Goal: Information Seeking & Learning: Learn about a topic

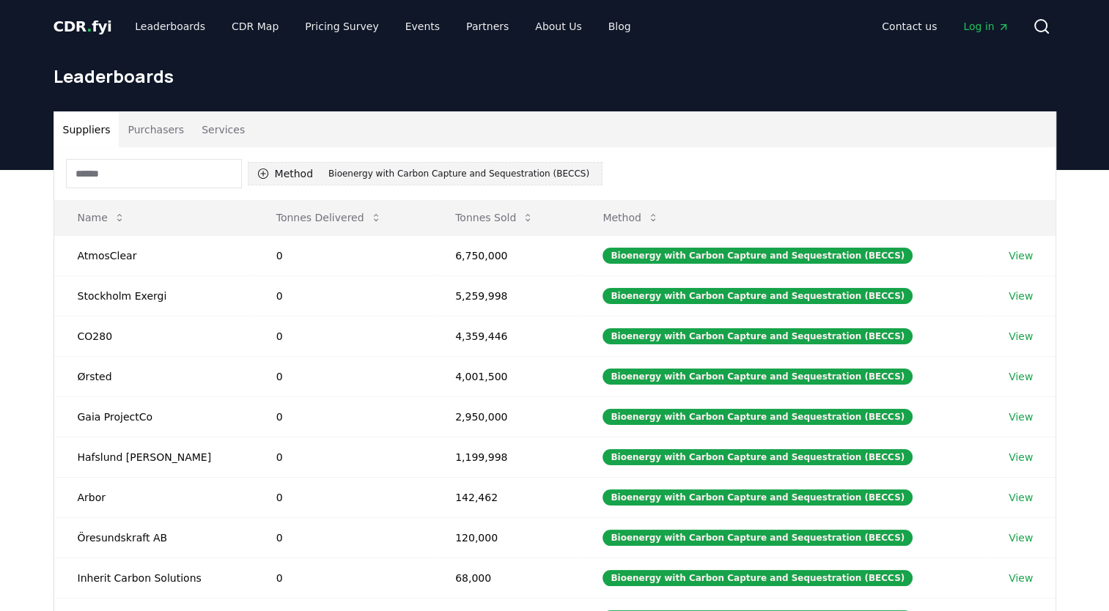
click at [289, 171] on button "Method 1 Bioenergy with Carbon Capture and Sequestration (BECCS)" at bounding box center [425, 173] width 355 height 23
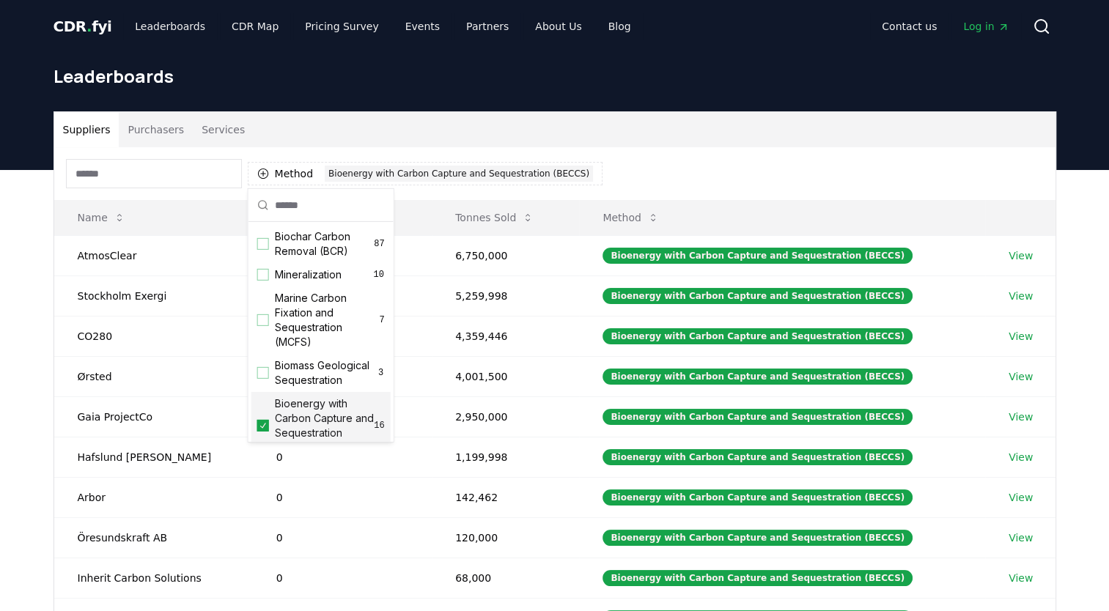
click at [298, 424] on span "Bioenergy with Carbon Capture and Sequestration (BECCS)" at bounding box center [325, 425] width 100 height 59
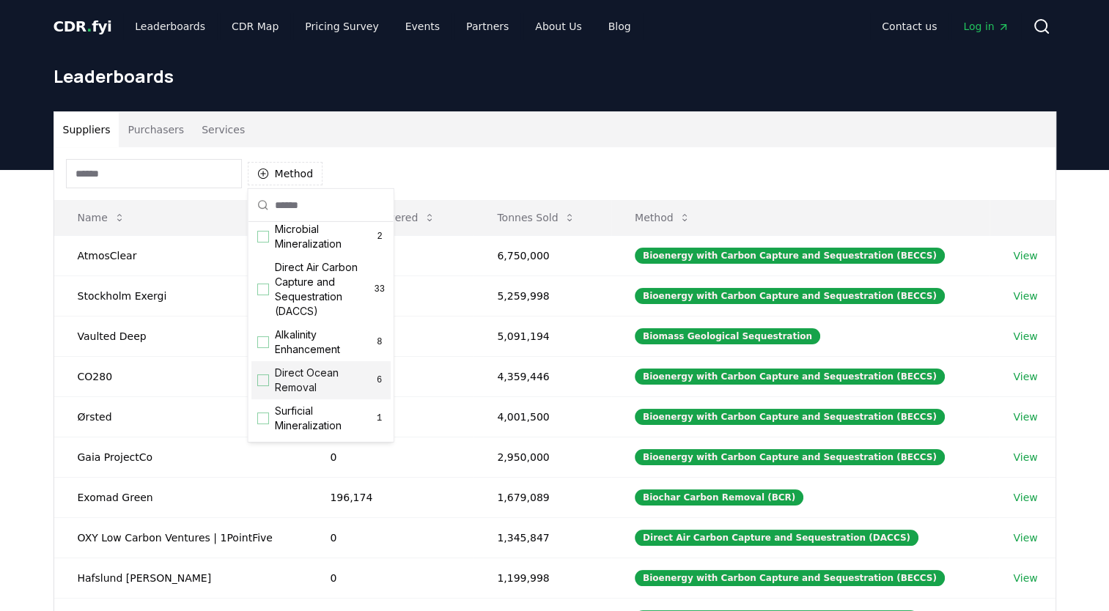
scroll to position [472, 0]
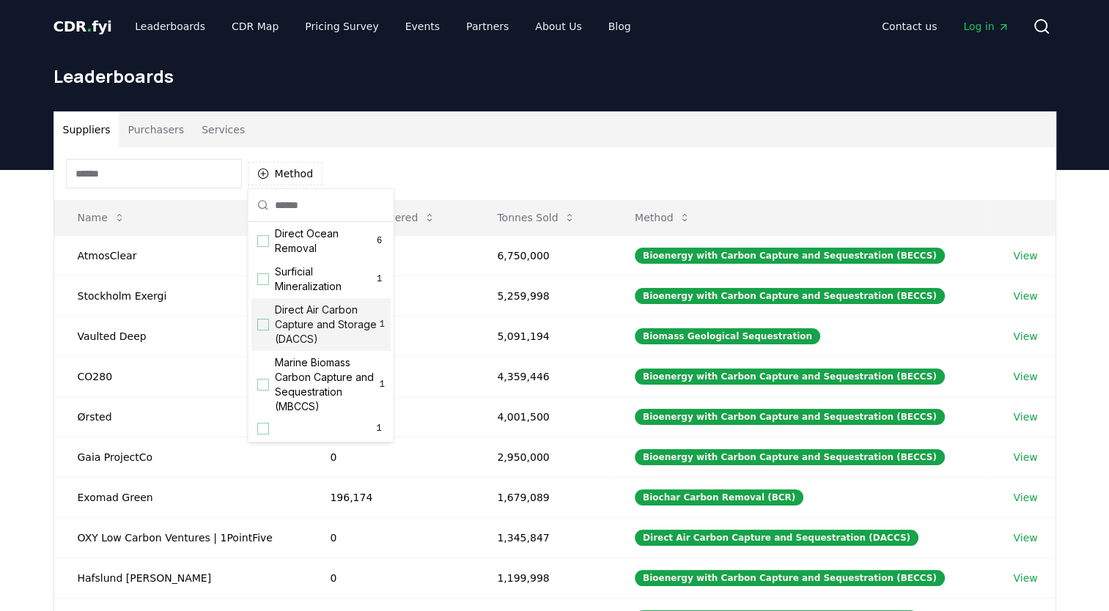
click at [287, 341] on span "Direct Air Carbon Capture and Storage (DACCS)" at bounding box center [327, 325] width 105 height 44
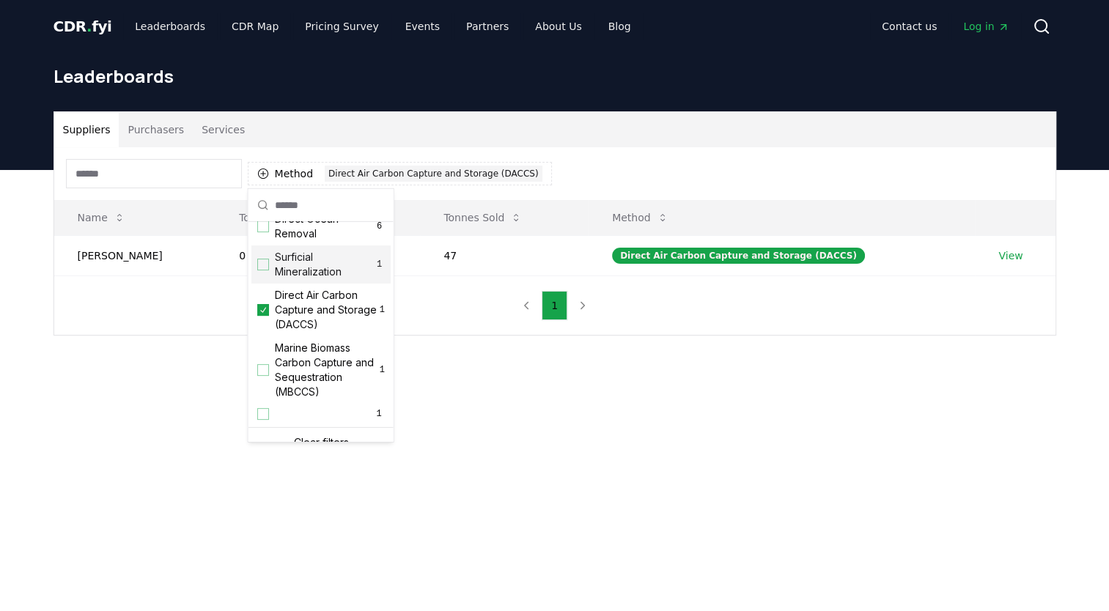
click at [606, 157] on div "Method 1 Direct Air Carbon Capture and Storage (DACCS)" at bounding box center [554, 173] width 1001 height 53
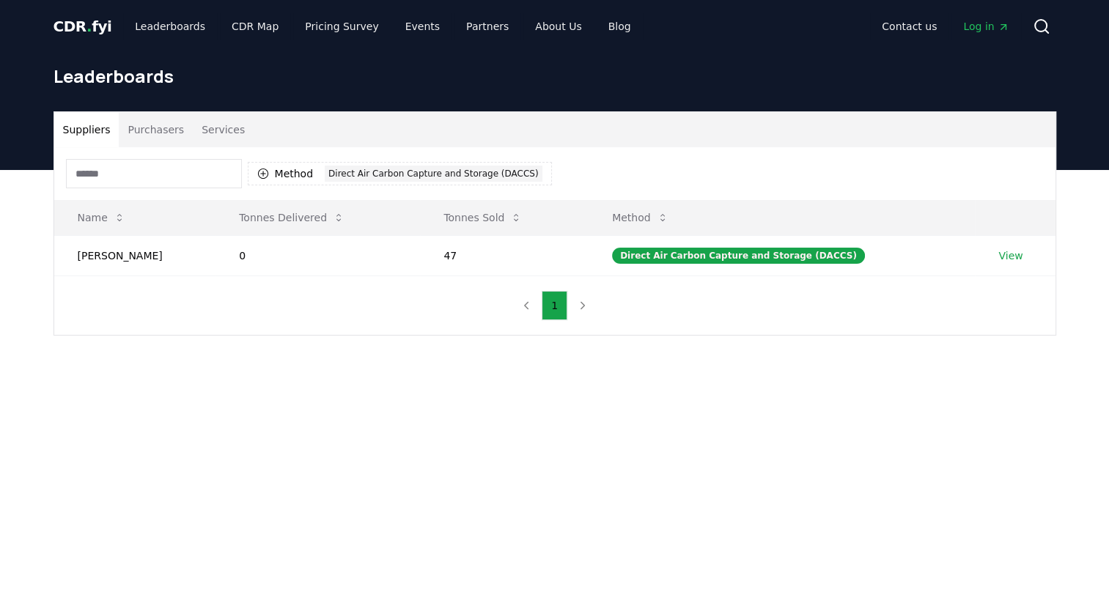
click at [81, 136] on button "Suppliers" at bounding box center [86, 129] width 65 height 35
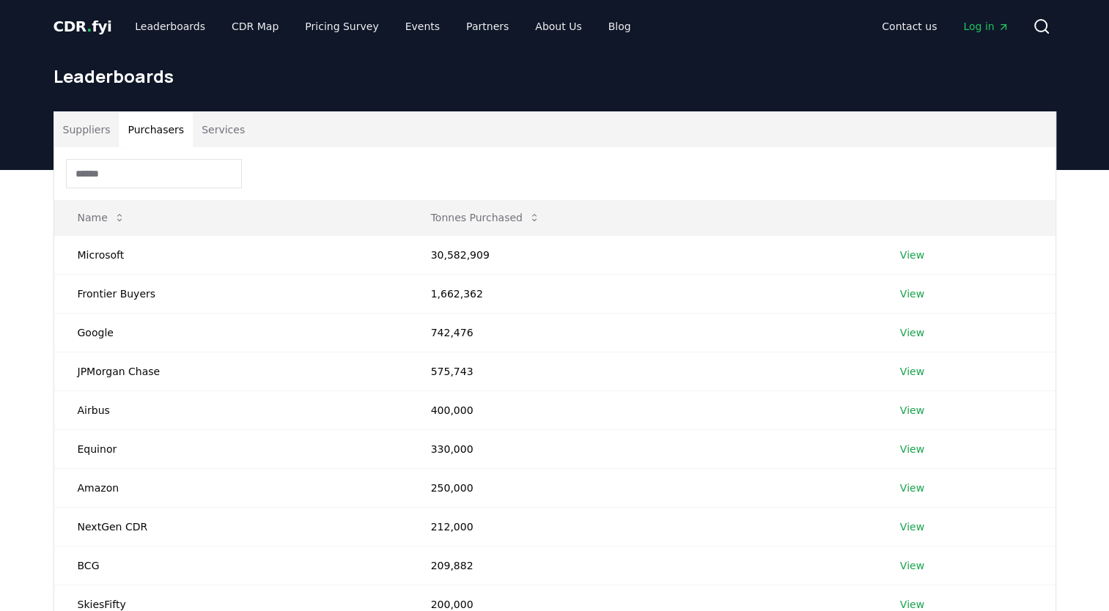
click at [123, 142] on button "Purchasers" at bounding box center [156, 129] width 74 height 35
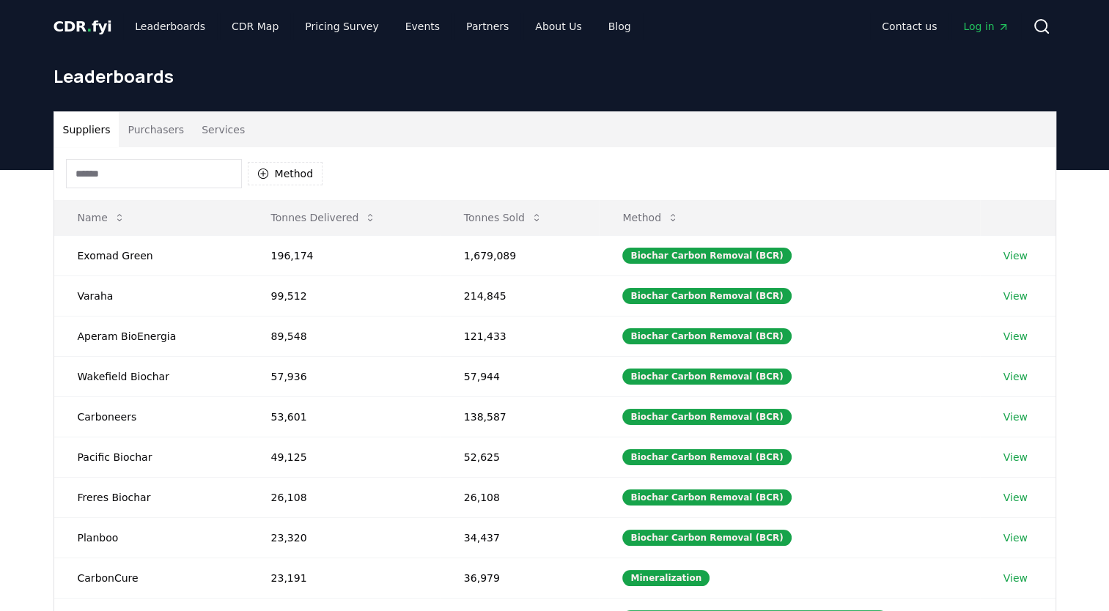
click at [86, 132] on button "Suppliers" at bounding box center [86, 129] width 65 height 35
click at [503, 210] on button "Tonnes Sold" at bounding box center [503, 217] width 102 height 29
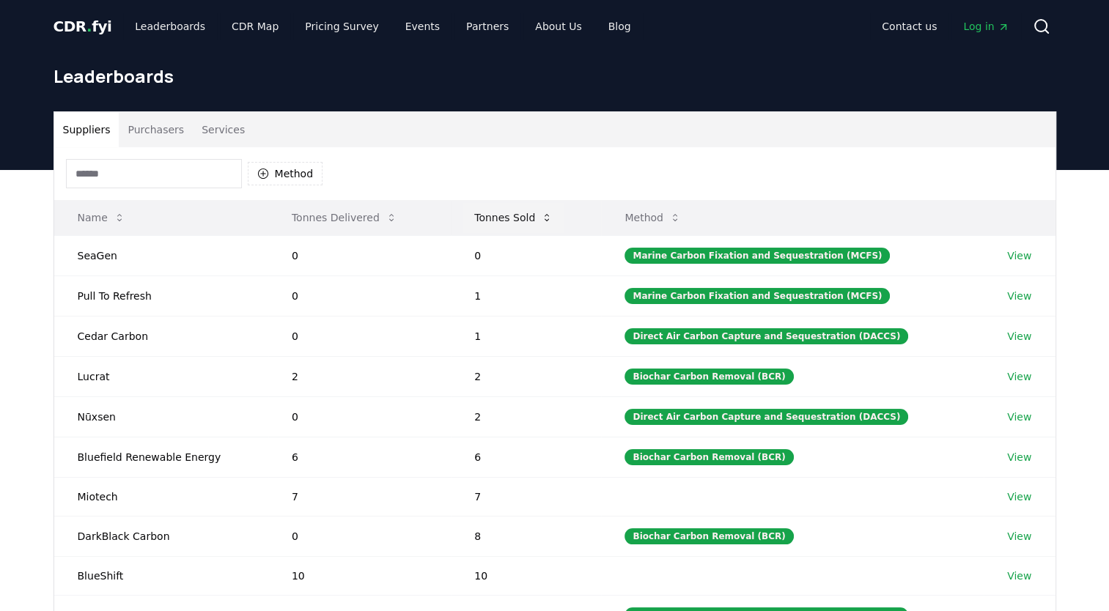
click at [503, 210] on button "Tonnes Sold" at bounding box center [513, 217] width 102 height 29
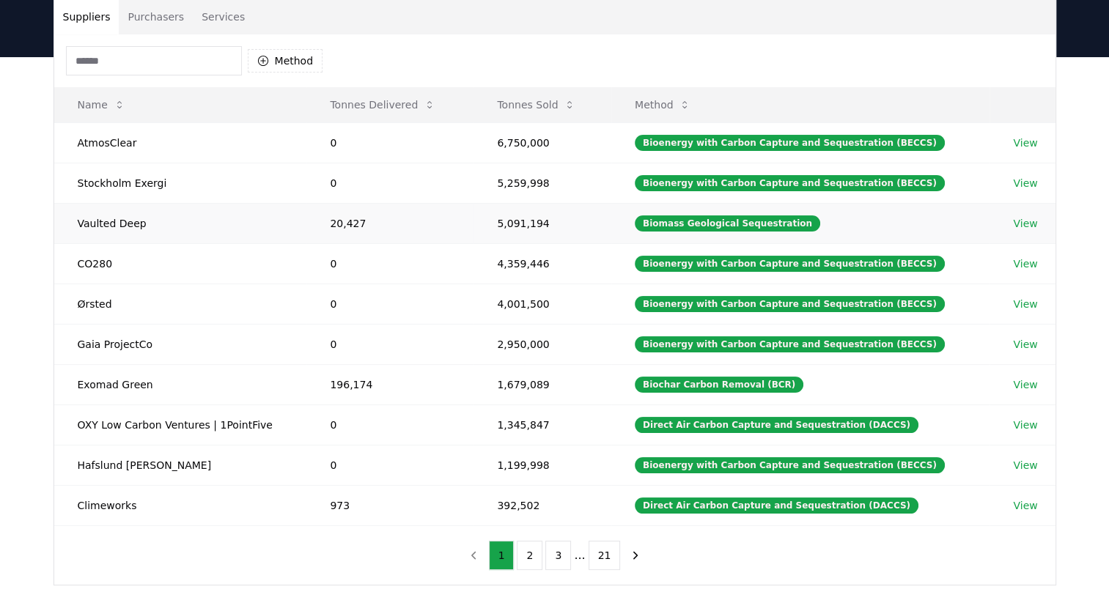
scroll to position [116, 0]
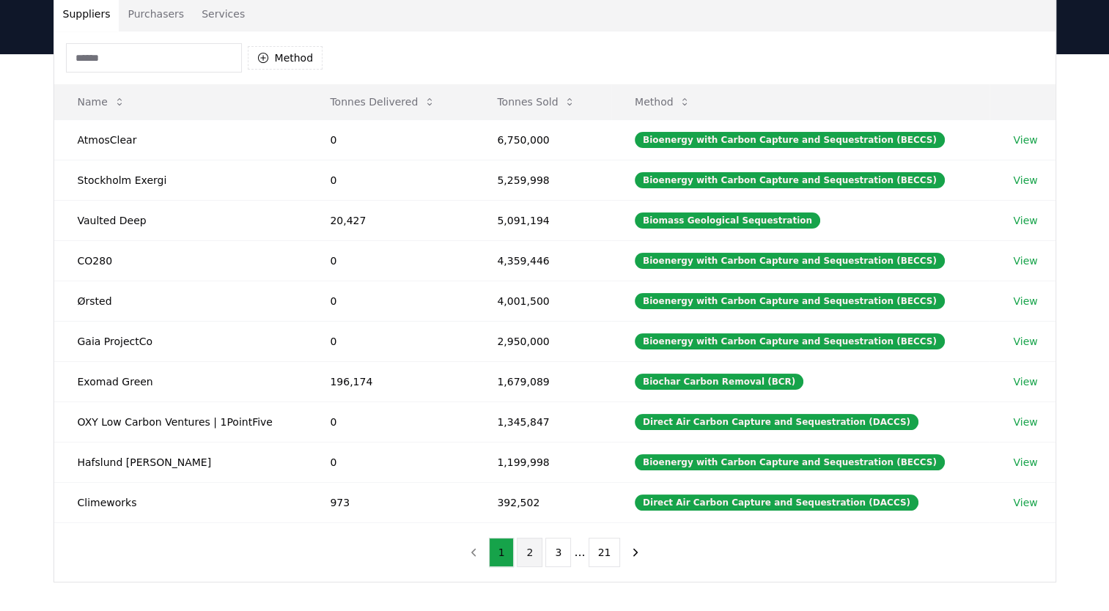
click at [535, 549] on button "2" at bounding box center [530, 552] width 26 height 29
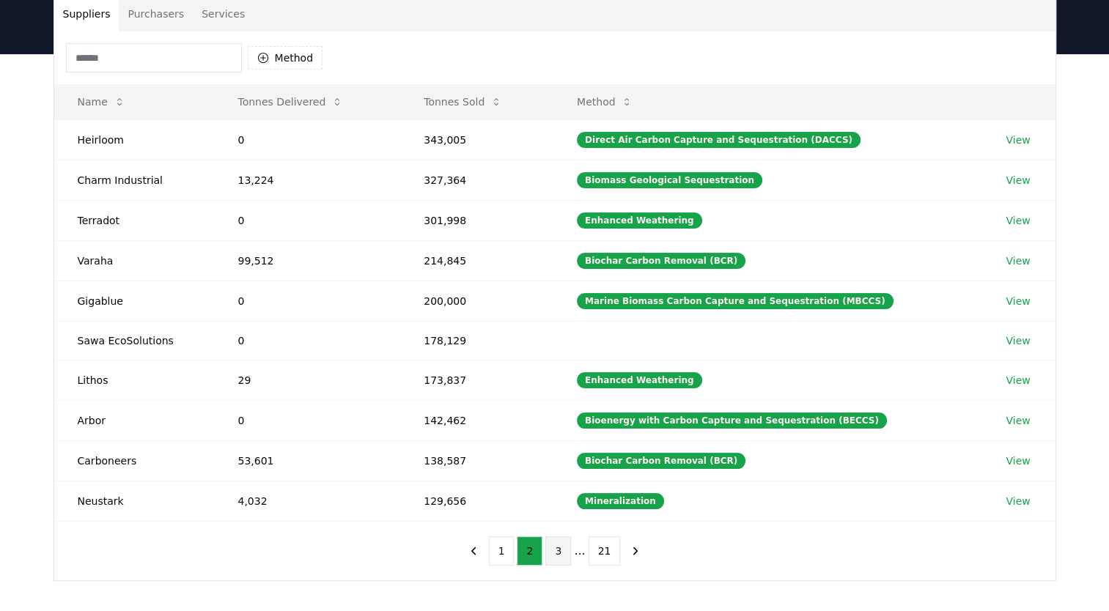
click at [556, 554] on button "3" at bounding box center [558, 550] width 26 height 29
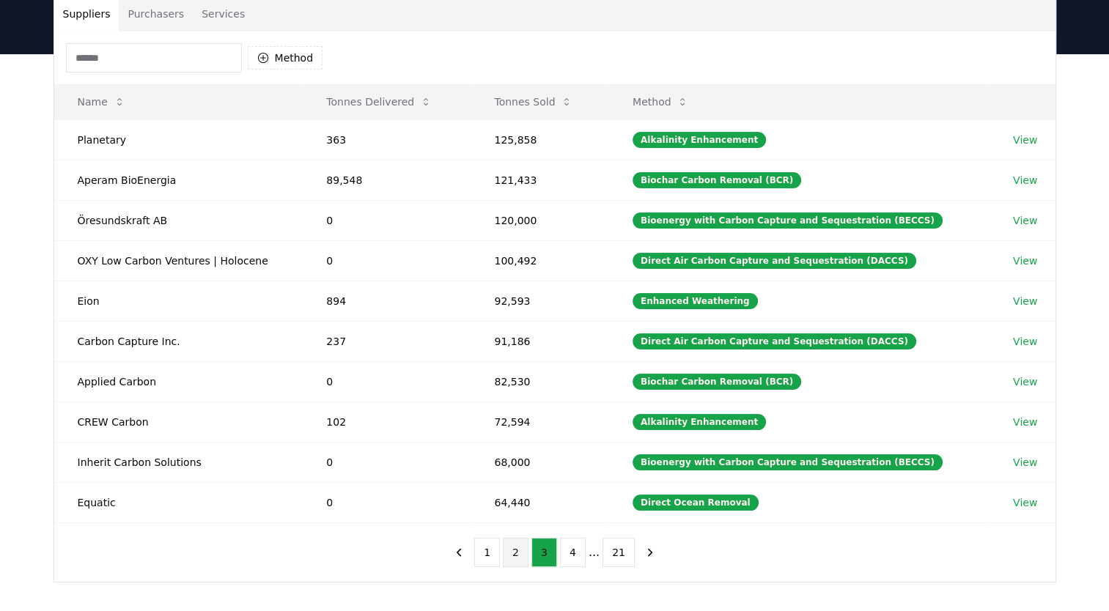
click at [510, 550] on button "2" at bounding box center [516, 552] width 26 height 29
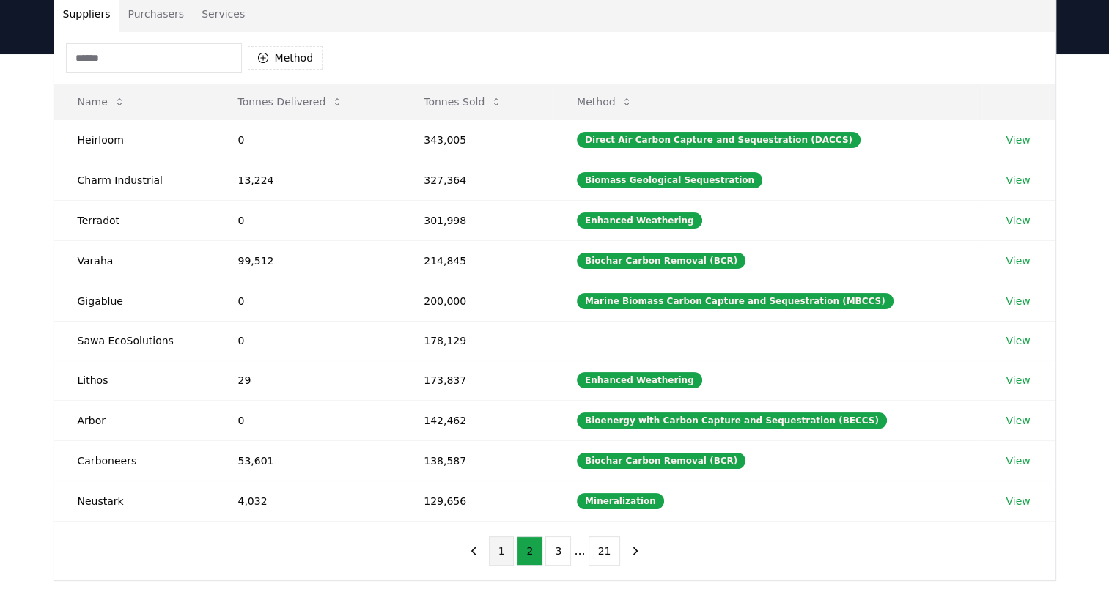
click at [503, 550] on button "1" at bounding box center [502, 550] width 26 height 29
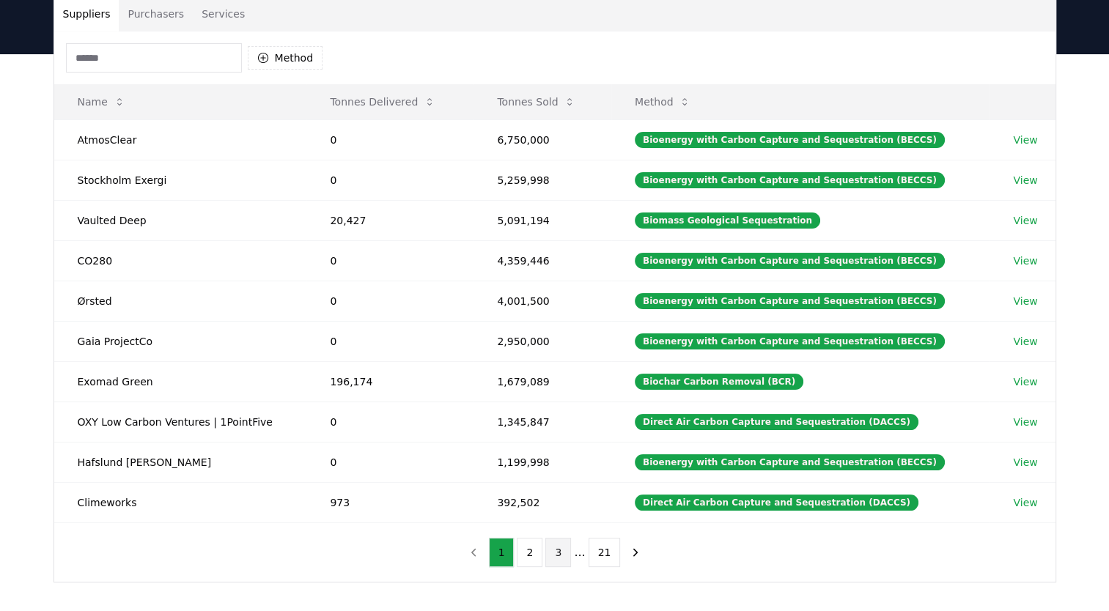
click at [557, 547] on button "3" at bounding box center [558, 552] width 26 height 29
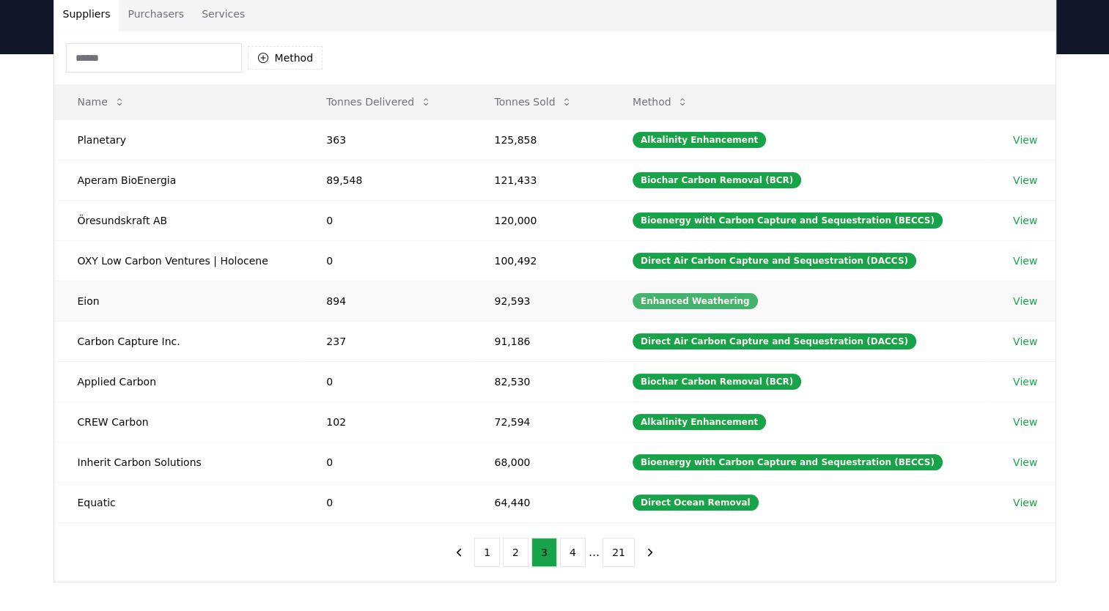
click at [698, 300] on div "Enhanced Weathering" at bounding box center [694, 301] width 125 height 16
click at [1022, 302] on link "View" at bounding box center [1025, 301] width 24 height 15
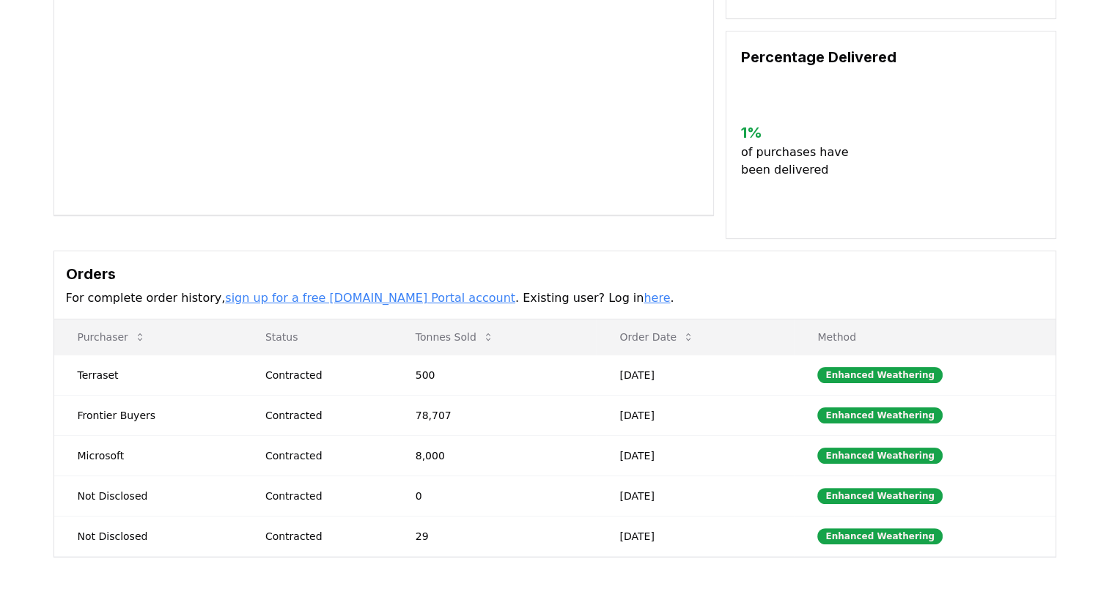
scroll to position [232, 0]
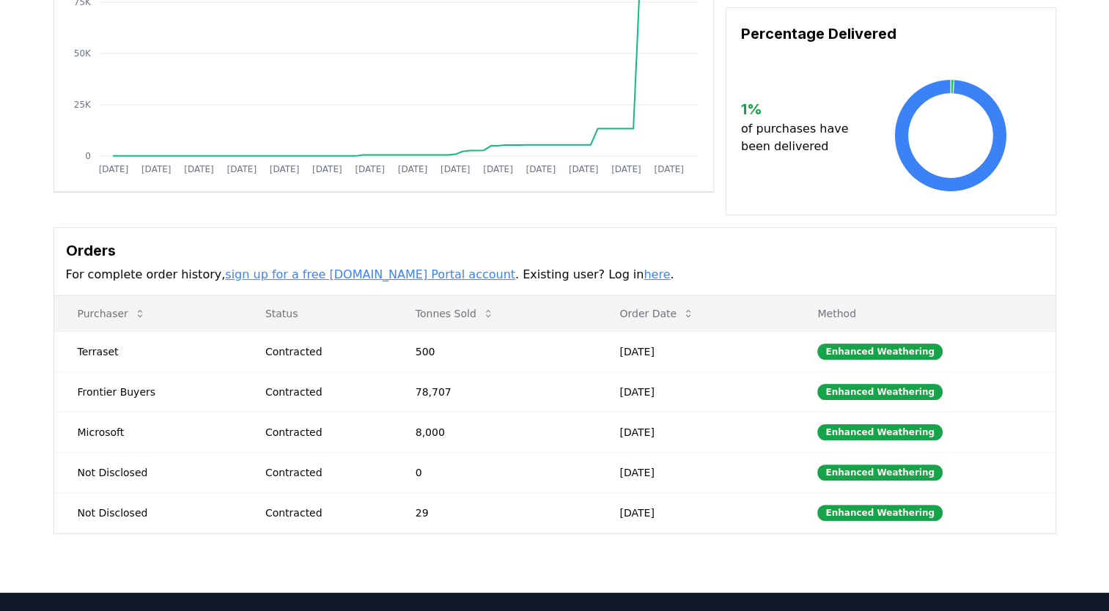
click at [455, 300] on button "Tonnes Sold" at bounding box center [455, 313] width 102 height 29
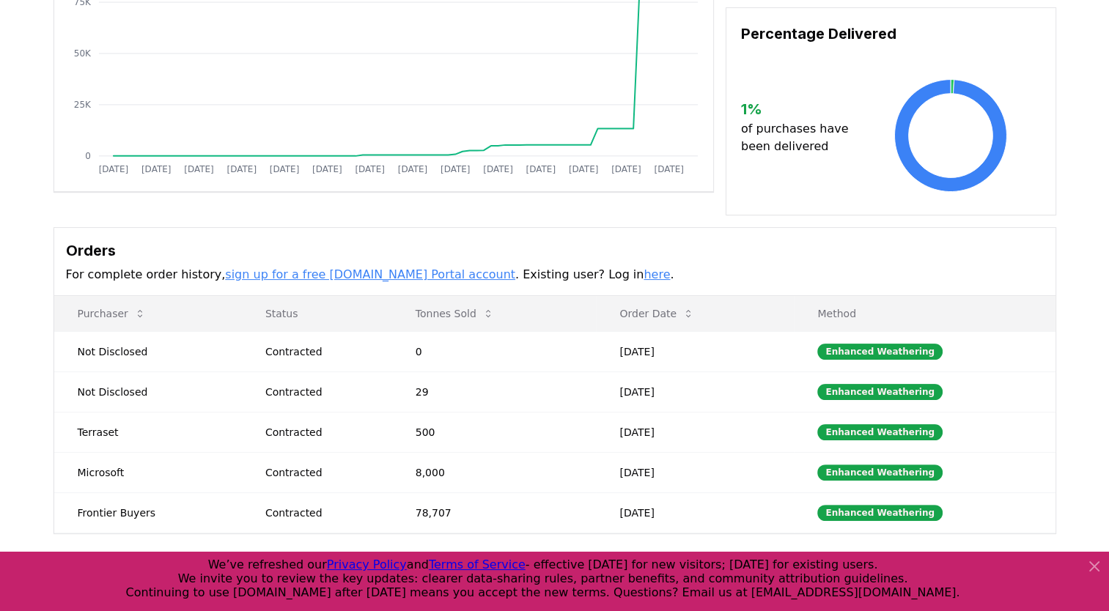
click at [455, 300] on button "Tonnes Sold" at bounding box center [455, 313] width 102 height 29
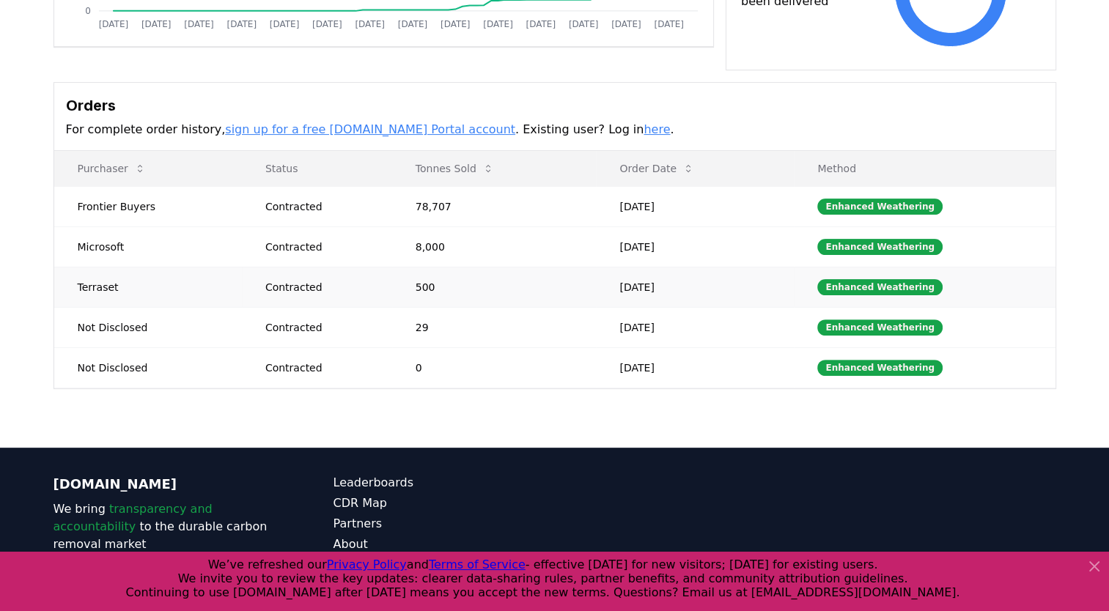
scroll to position [384, 0]
